Goal: Information Seeking & Learning: Get advice/opinions

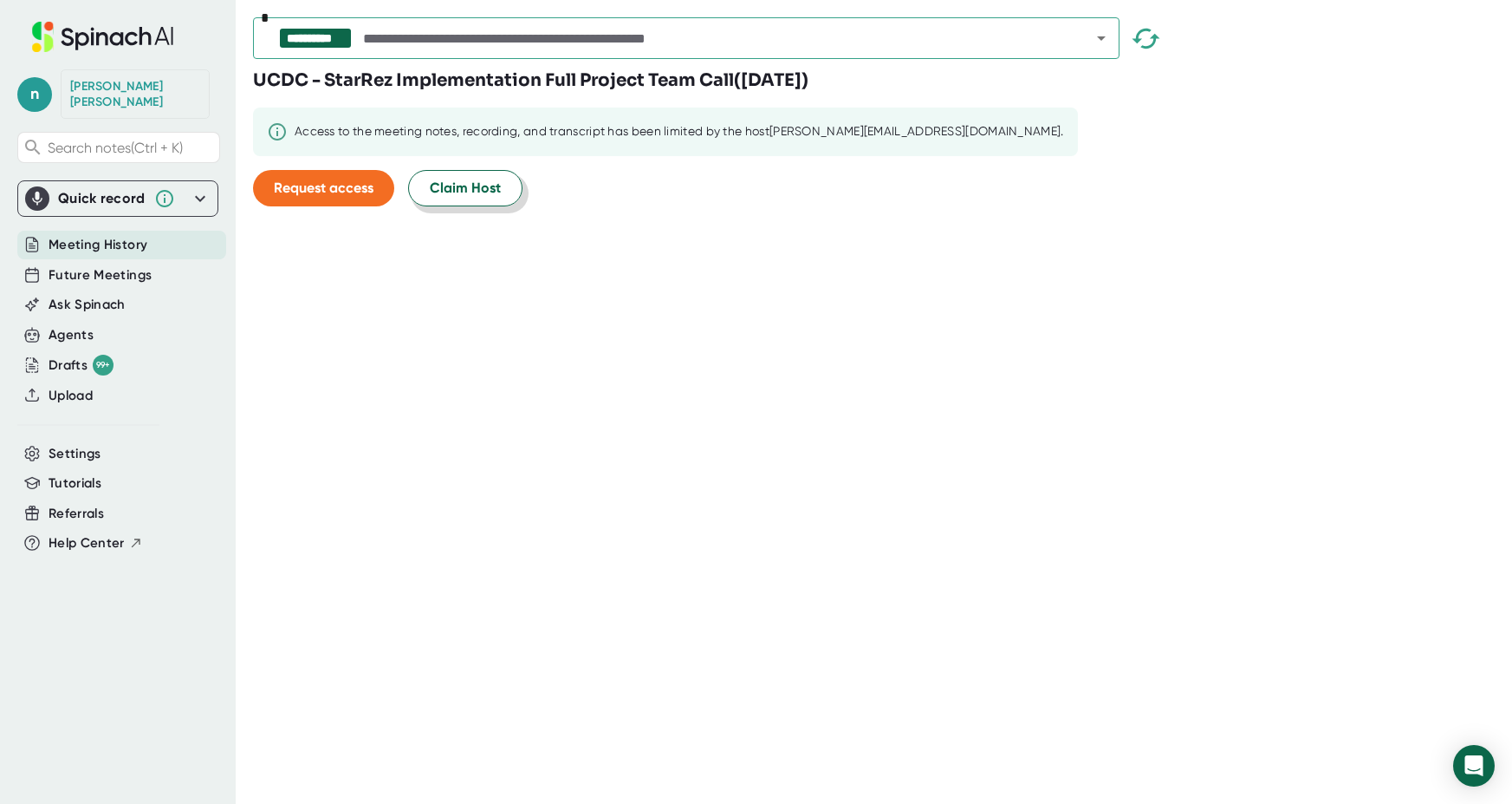
click at [451, 186] on span "Claim Host" at bounding box center [465, 188] width 71 height 21
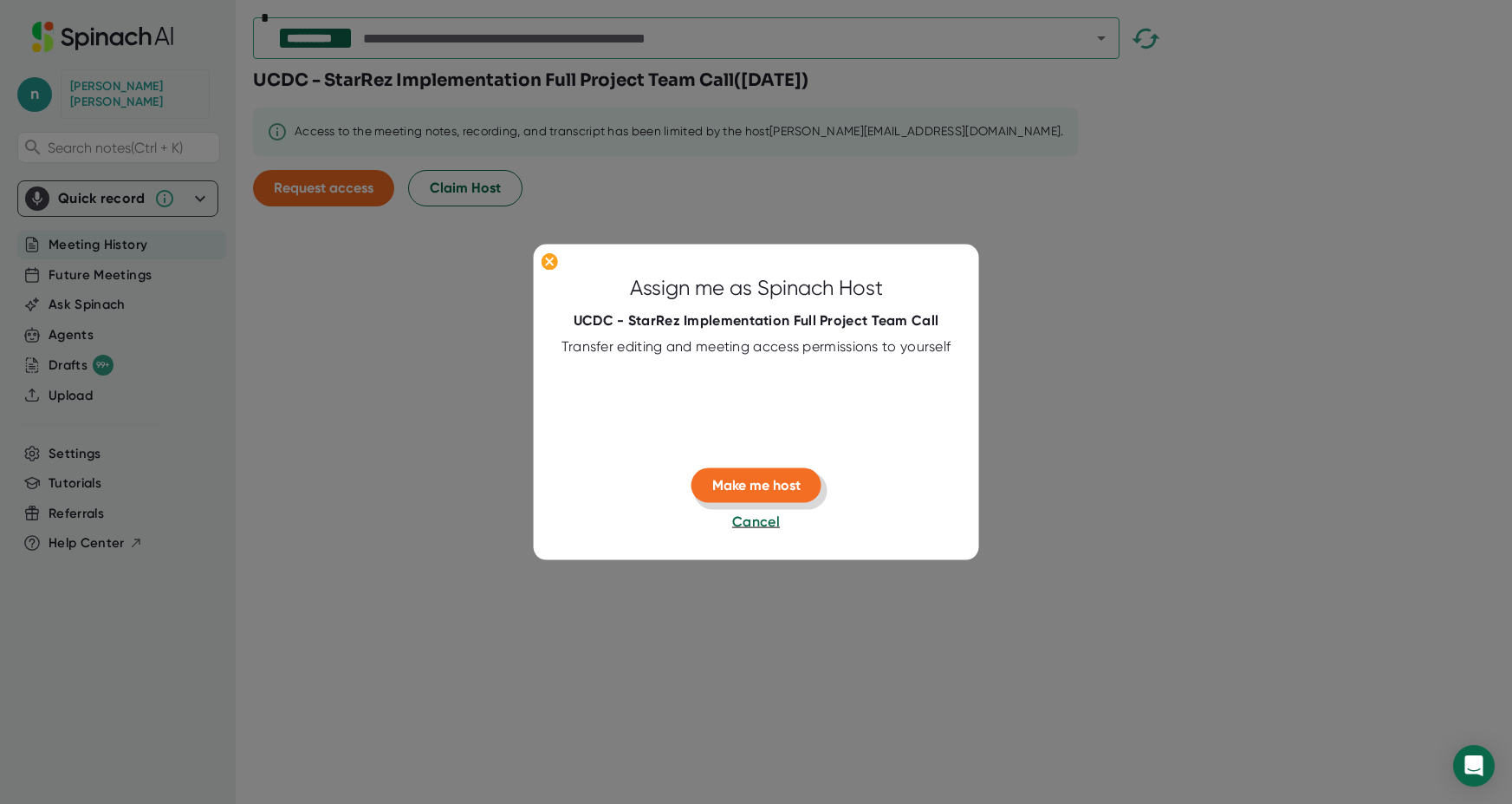
click at [767, 482] on span "Make me host" at bounding box center [756, 485] width 88 height 16
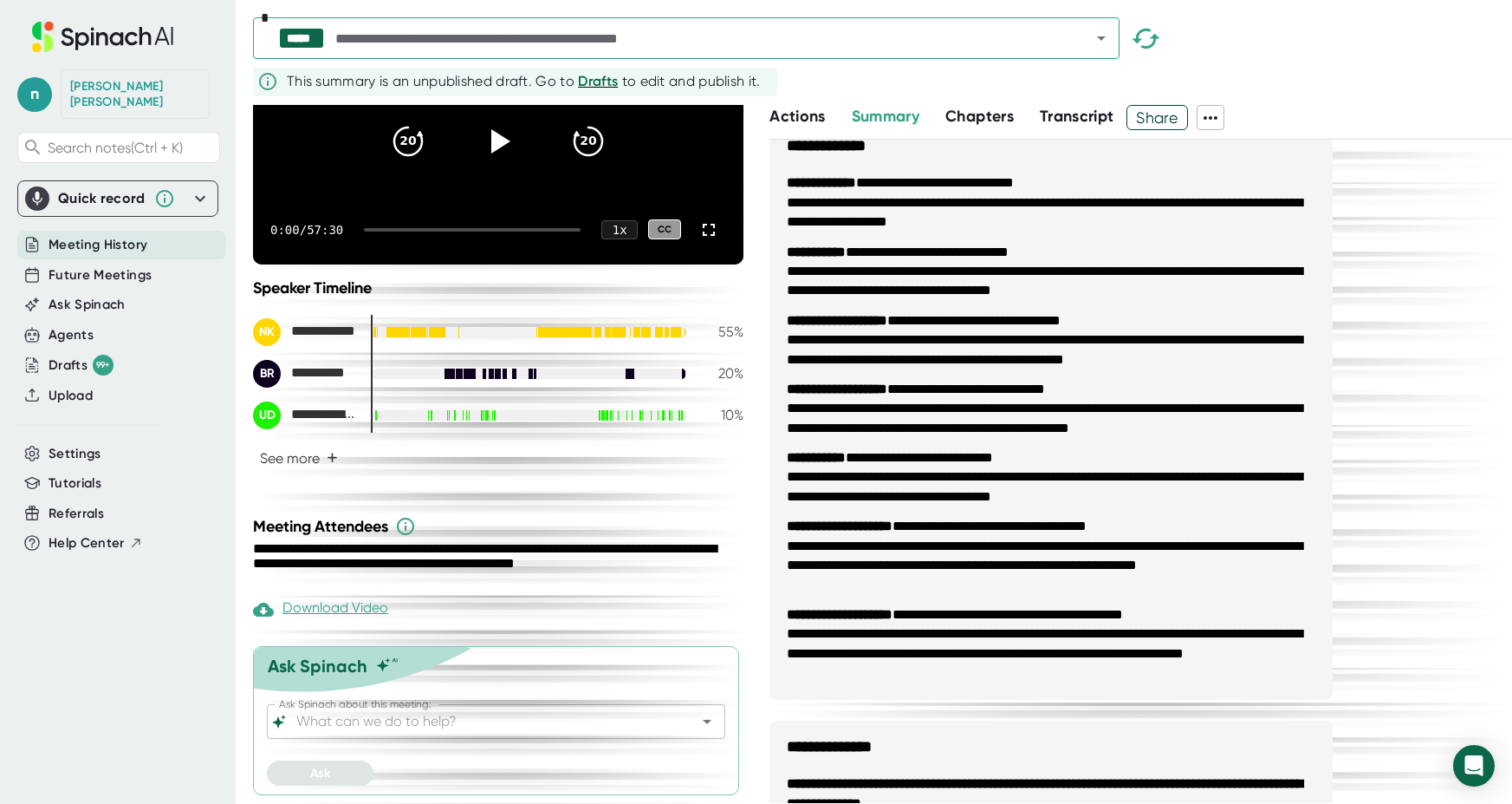
scroll to position [229, 0]
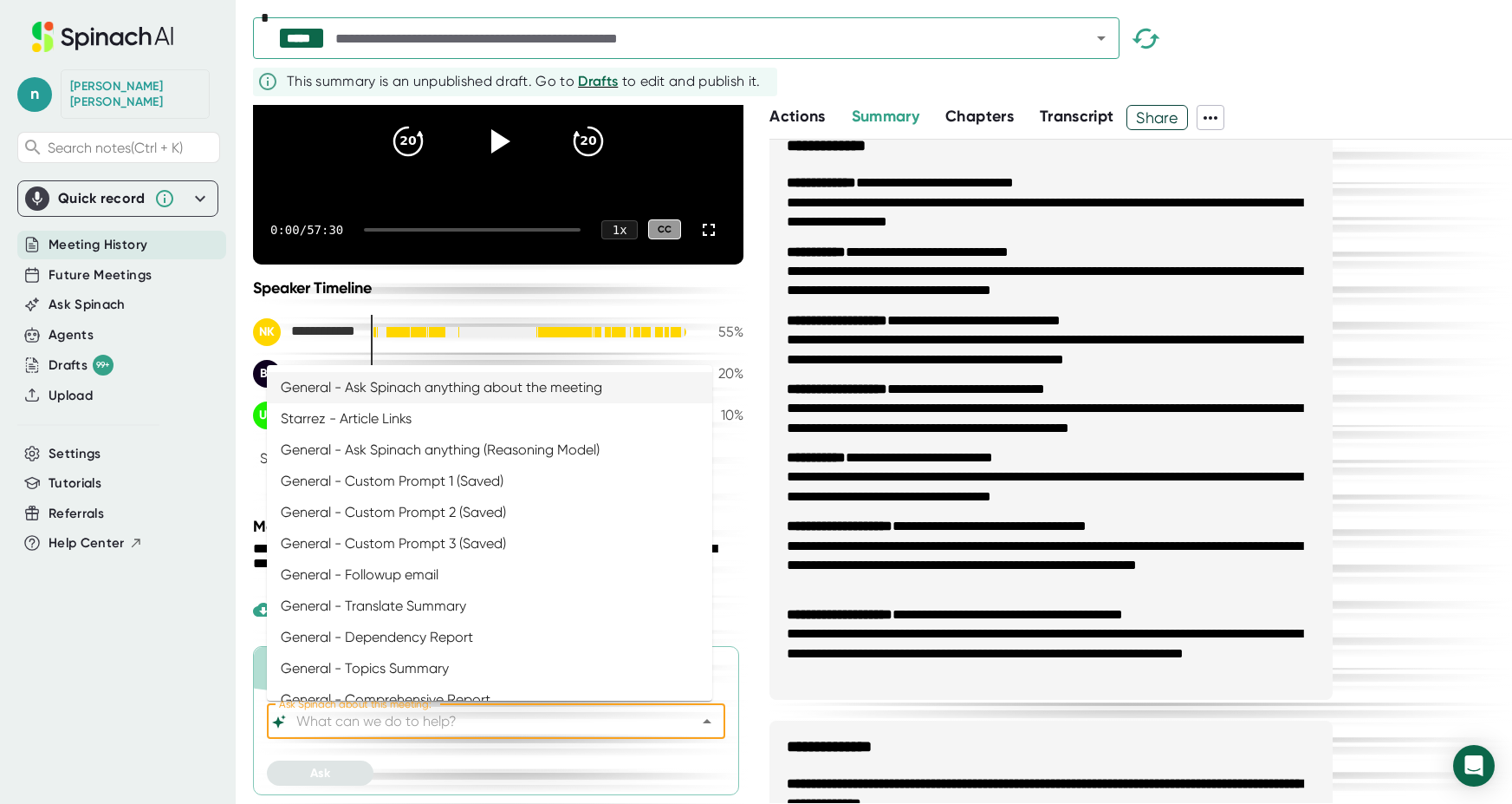
click at [369, 715] on input "Ask Spinach about this meeting:" at bounding box center [481, 721] width 377 height 24
click at [413, 380] on li "General - Ask Spinach anything about the meeting" at bounding box center [489, 387] width 445 height 32
type input "General - Ask Spinach anything about the meeting"
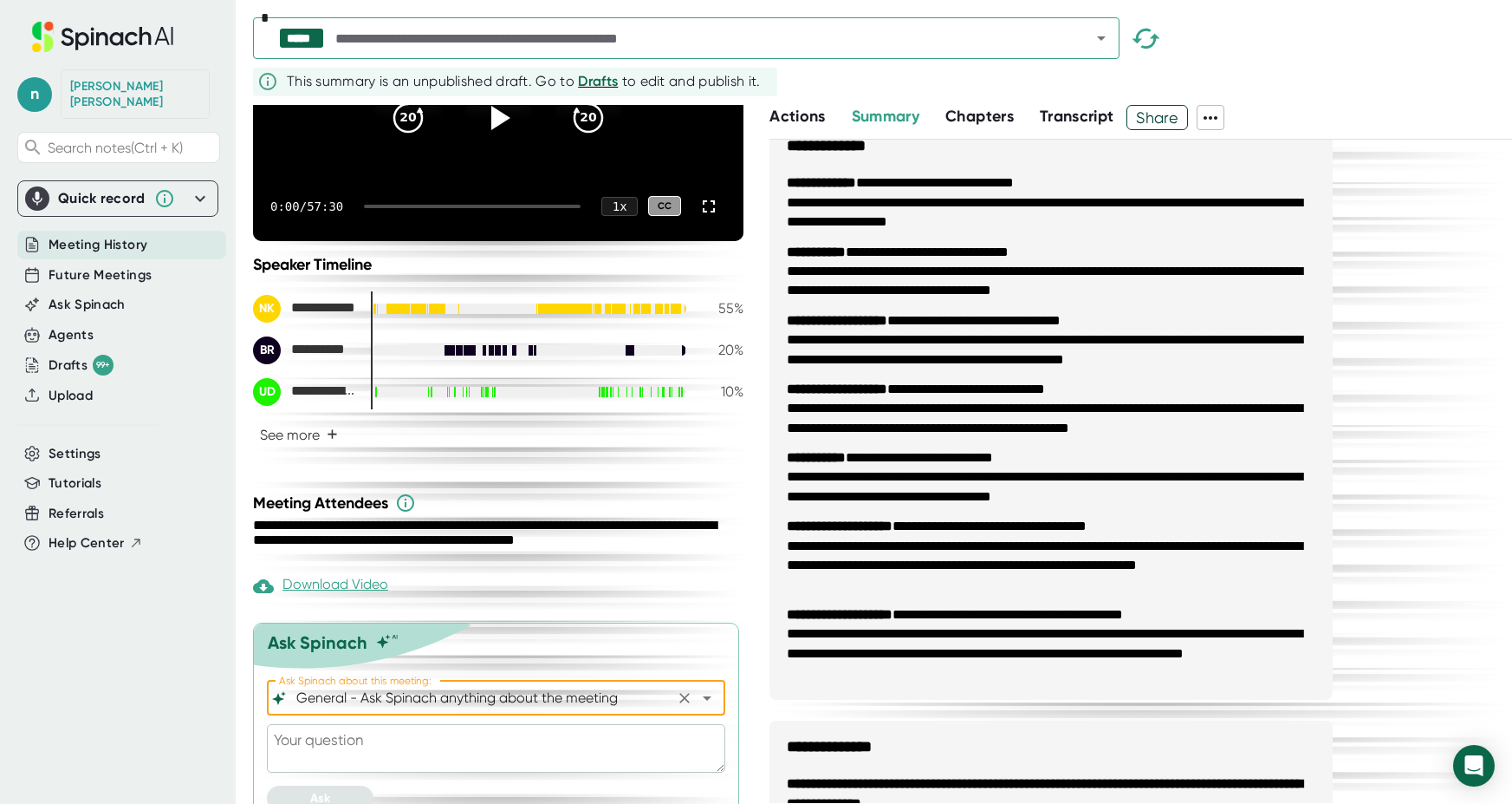
scroll to position [278, 0]
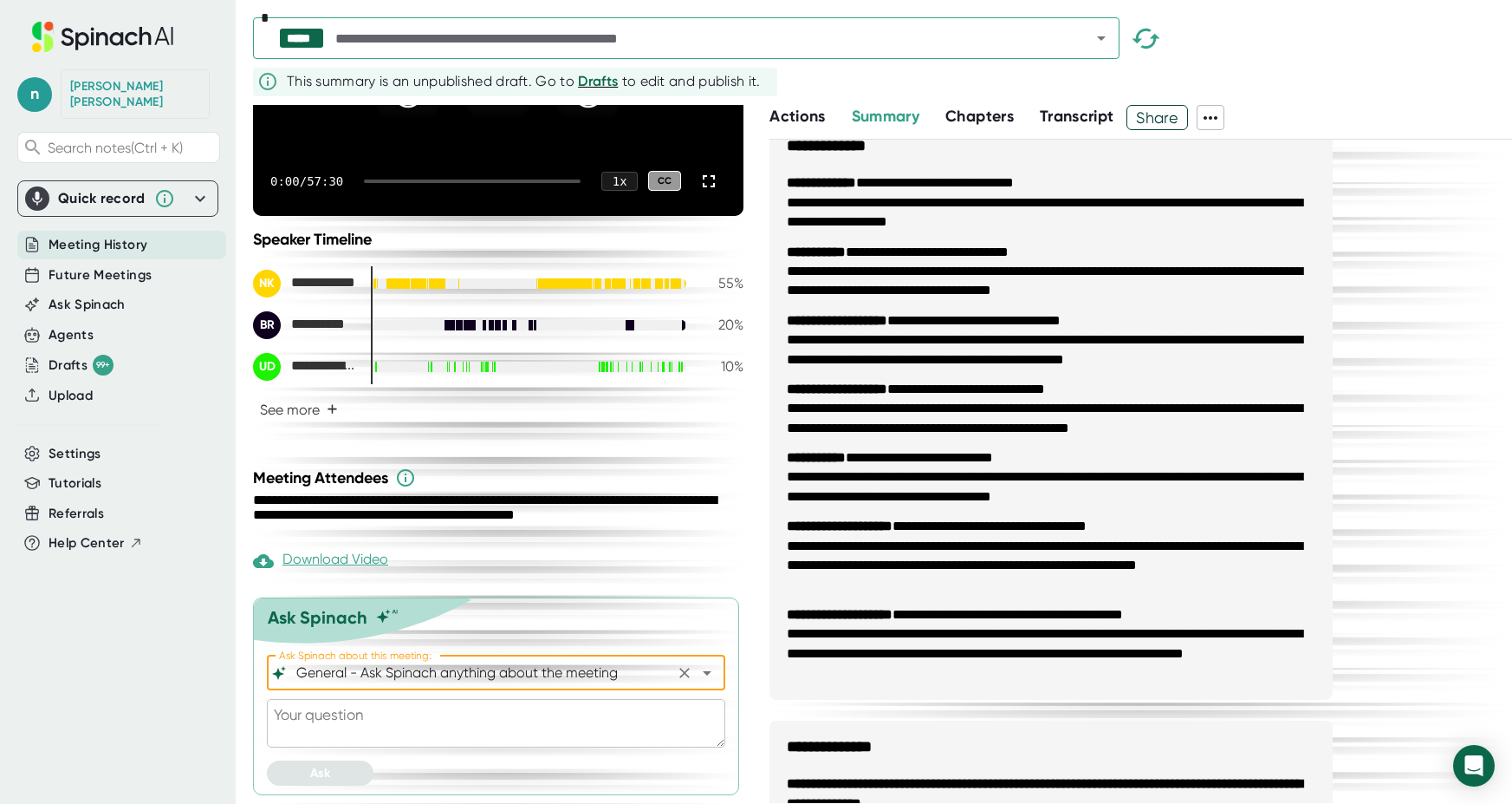
click at [399, 721] on textarea at bounding box center [496, 723] width 459 height 49
paste textarea "Summarize into call notes using the following format: Attendees: provide list o…"
type textarea "Summarize into call notes using the following format: Attendees: provide list o…"
type textarea "x"
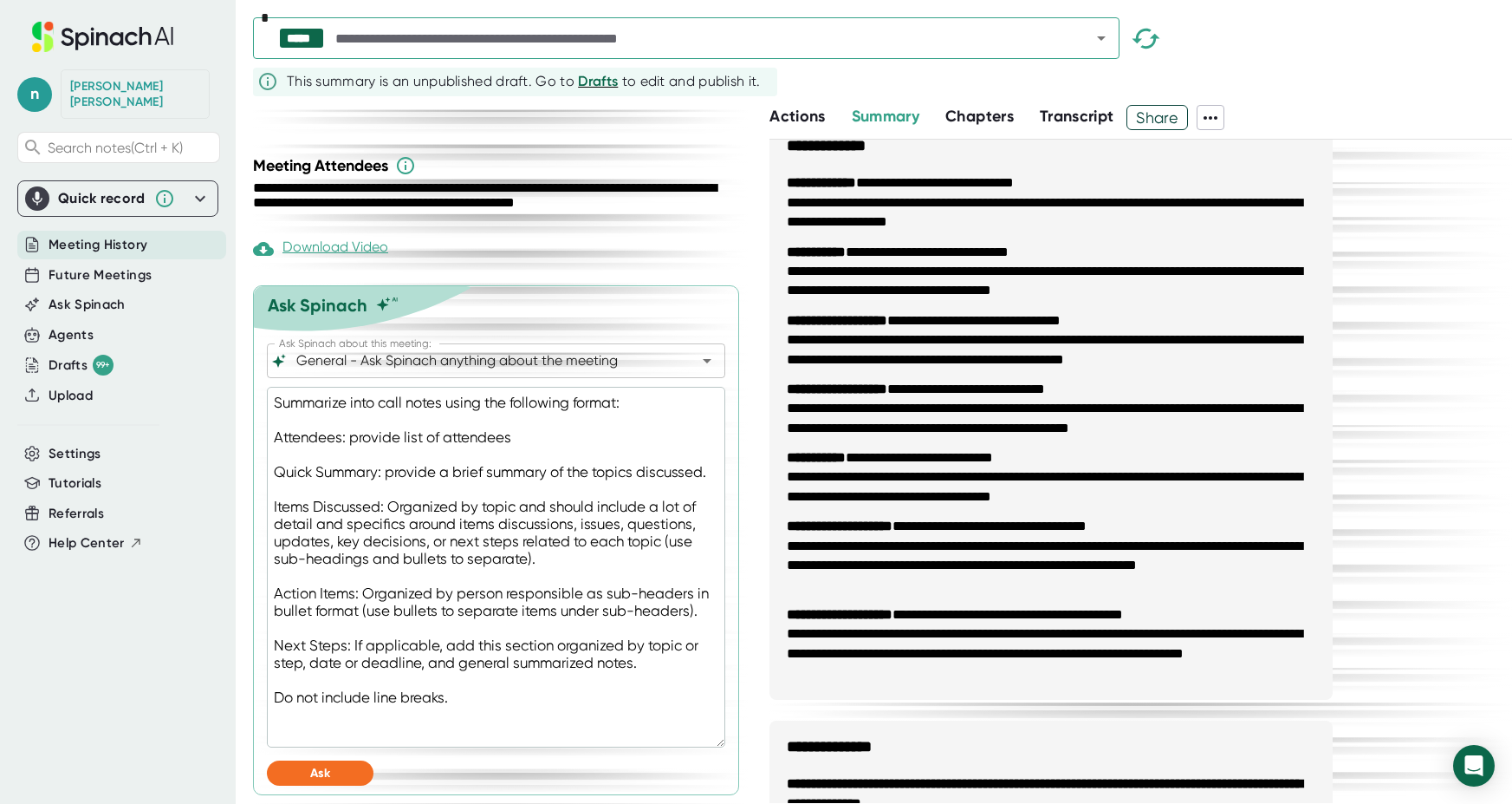
scroll to position [590, 0]
type textarea "Summarize into call notes using the following format: Attendees: provide list o…"
click at [316, 770] on span "Ask" at bounding box center [320, 772] width 20 height 14
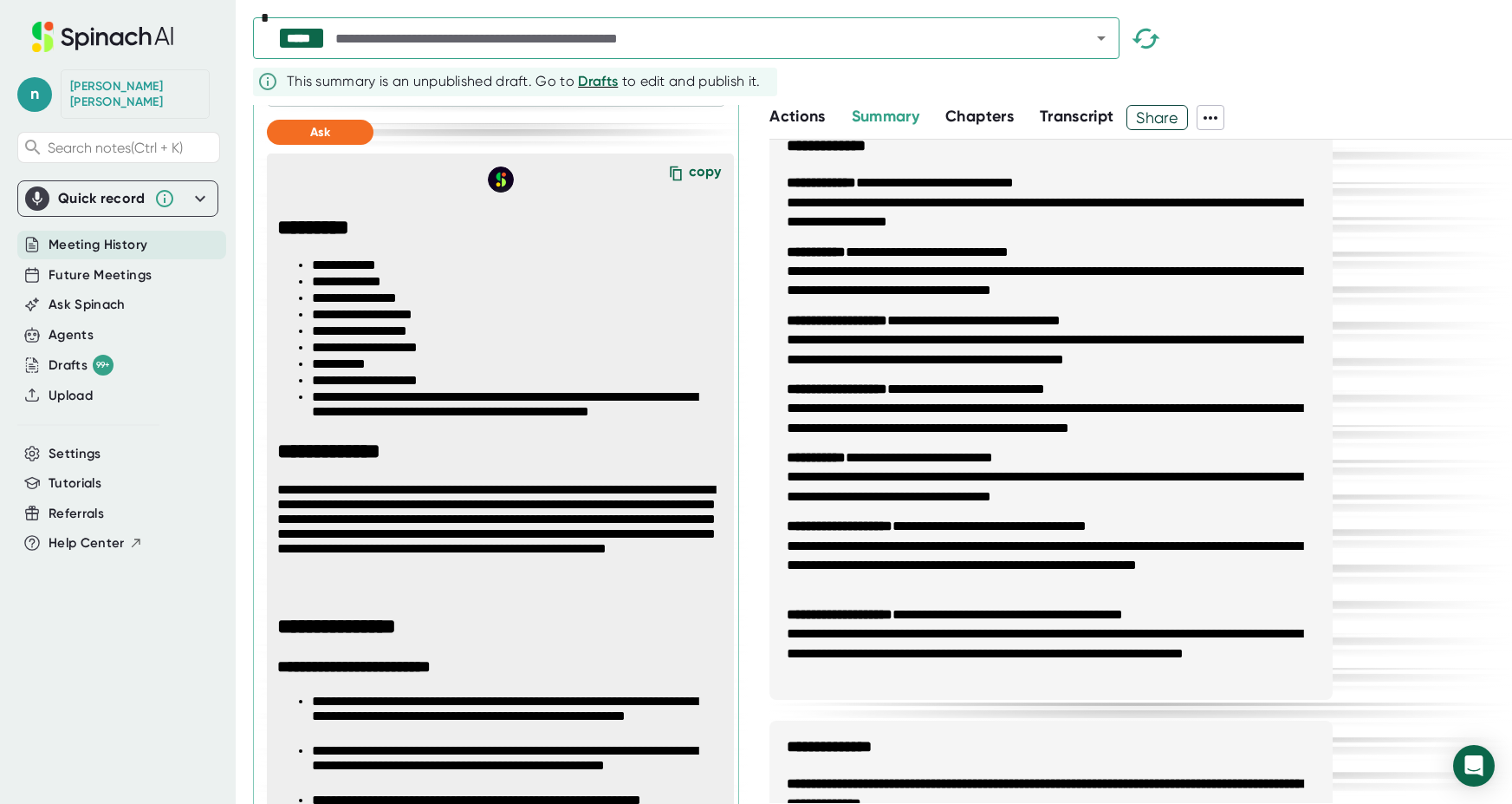
scroll to position [1197, 0]
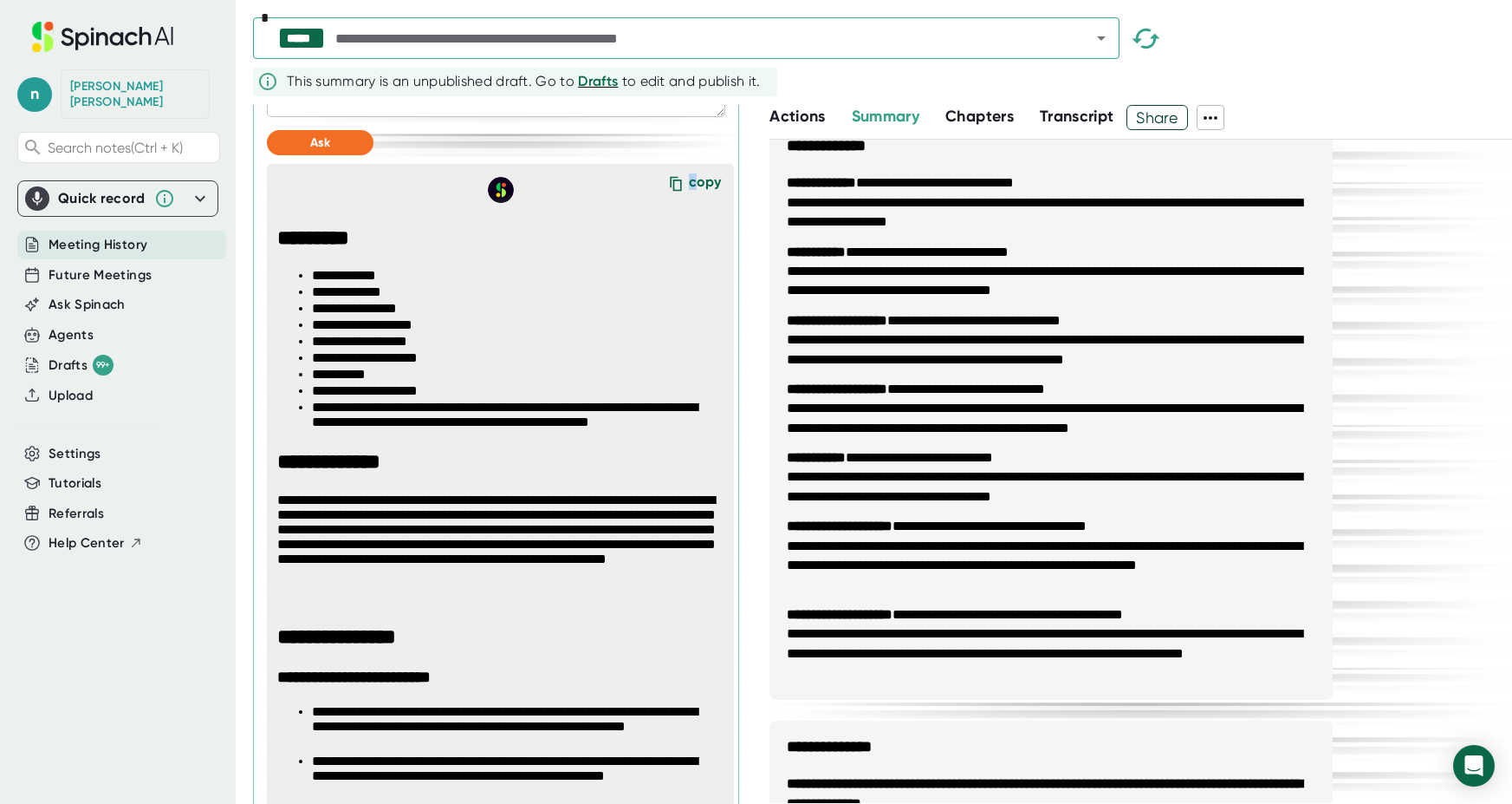
click at [689, 197] on div "copy" at bounding box center [705, 185] width 32 height 23
copy div "c"
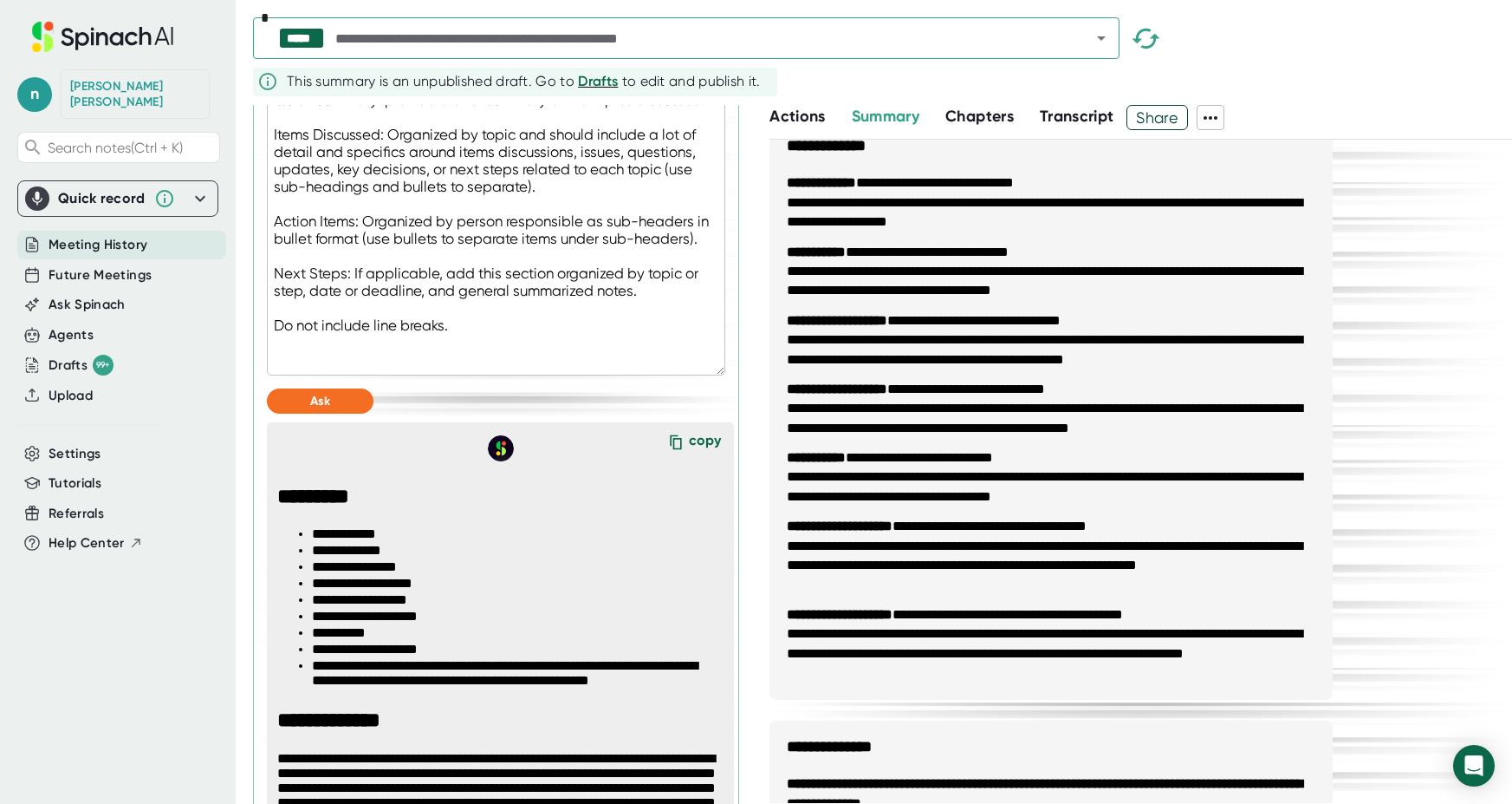
scroll to position [937, 0]
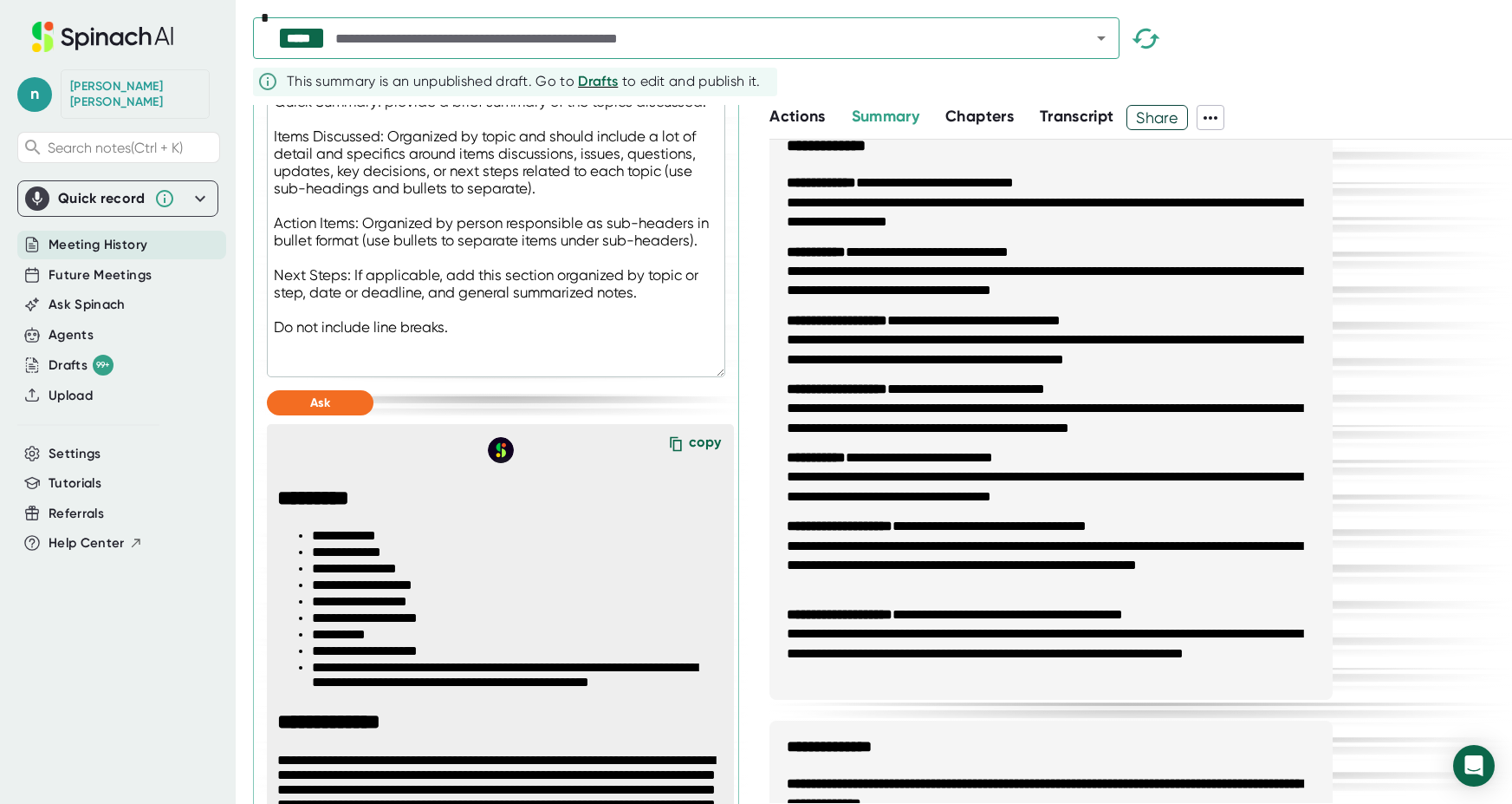
type textarea "x"
